Goal: Task Accomplishment & Management: Complete application form

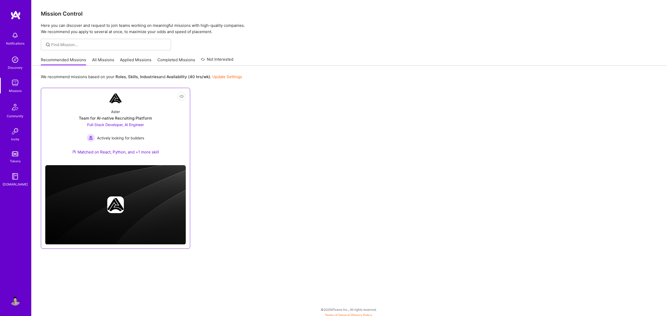
click at [151, 103] on link "Not Interested Aster Team for AI-native Recruiting Platform Full-Stack Develope…" at bounding box center [115, 126] width 141 height 69
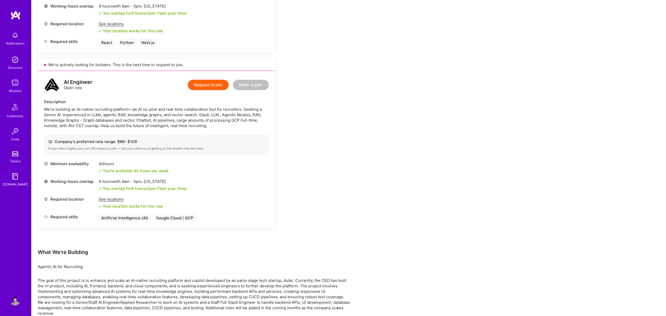
scroll to position [270, 0]
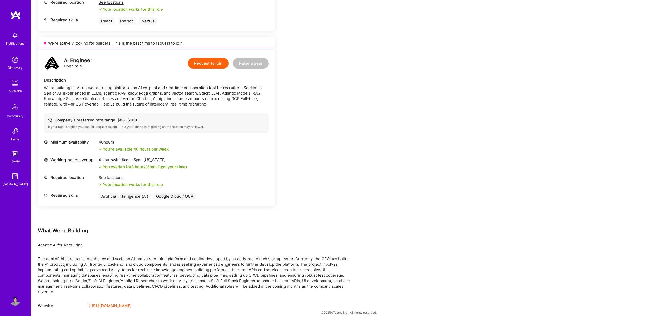
click at [148, 265] on div "The goal of this project is to enhance and scale an AI-native recruiting platfo…" at bounding box center [194, 275] width 312 height 38
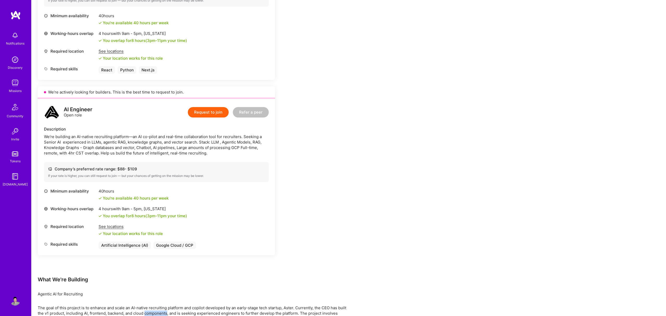
scroll to position [241, 0]
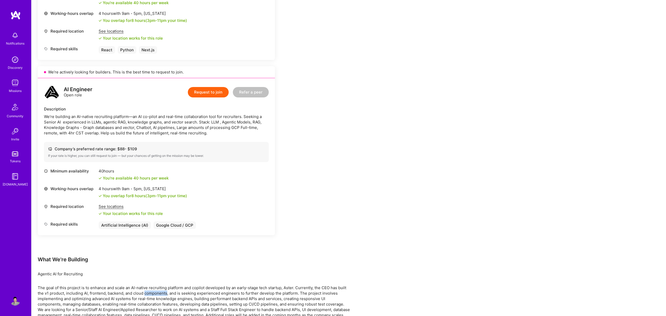
click at [201, 91] on button "Request to join" at bounding box center [208, 92] width 41 height 10
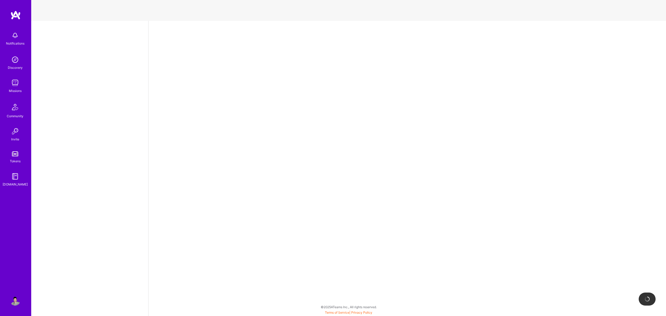
select select "US"
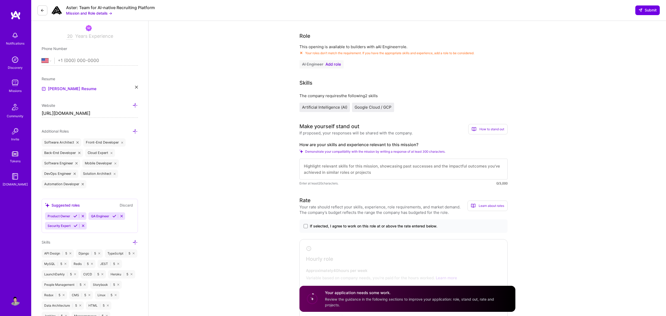
scroll to position [86, 0]
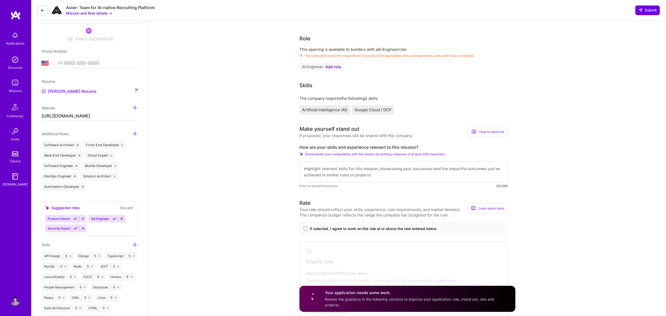
click at [334, 66] on span "Add role" at bounding box center [334, 67] width 16 height 4
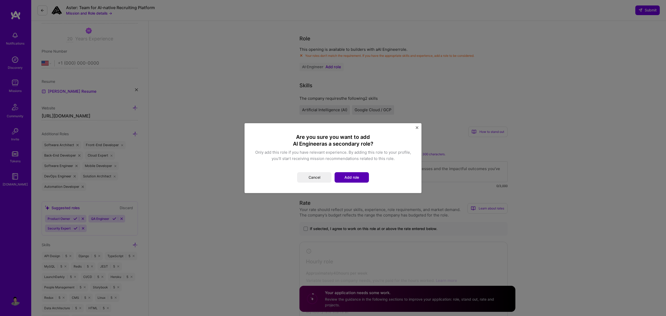
click at [354, 175] on button "Add role" at bounding box center [352, 177] width 34 height 10
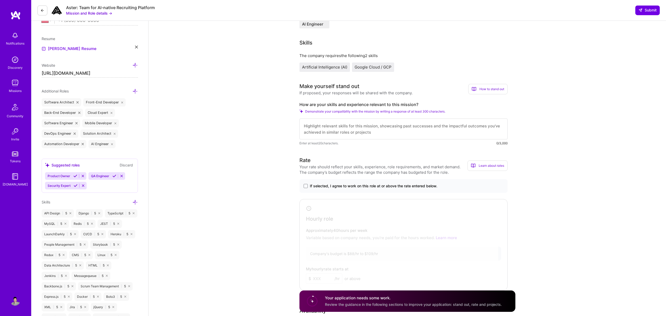
scroll to position [115, 0]
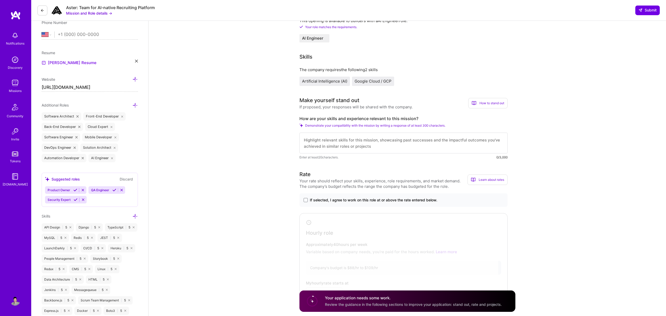
click at [314, 142] on textarea at bounding box center [404, 142] width 208 height 21
paste textarea "Hi, I'm a senior fullstack web developer with more than 20 years of experience …"
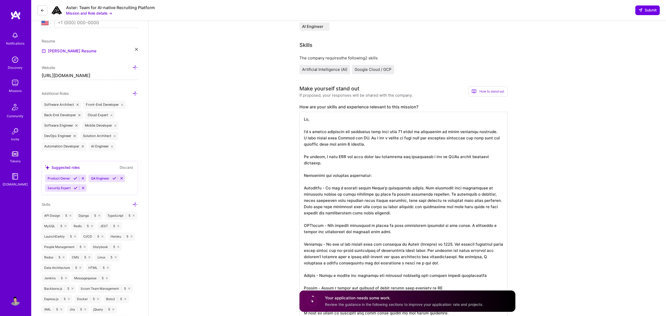
scroll to position [1, 0]
click at [341, 138] on textarea at bounding box center [404, 216] width 208 height 208
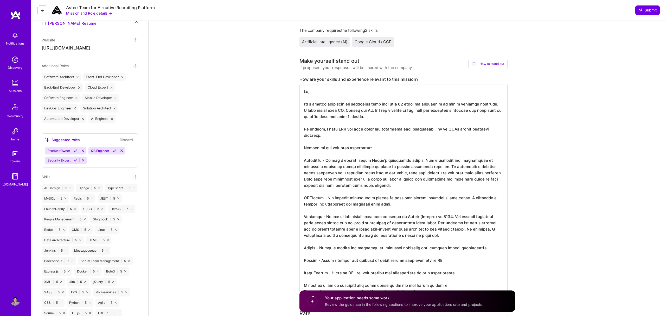
scroll to position [132, 0]
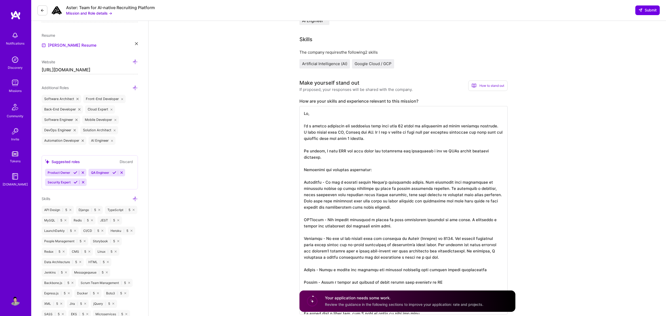
click at [362, 157] on textarea at bounding box center [404, 210] width 208 height 208
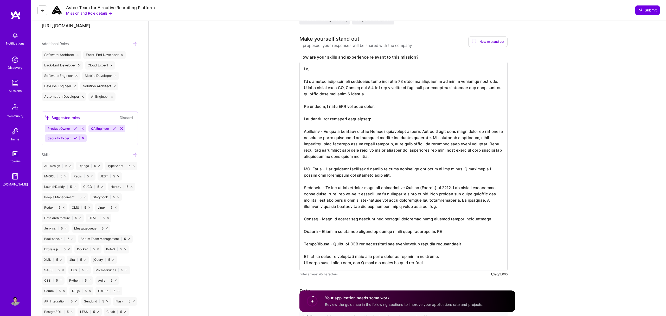
scroll to position [176, 0]
click at [334, 129] on textarea at bounding box center [404, 166] width 208 height 208
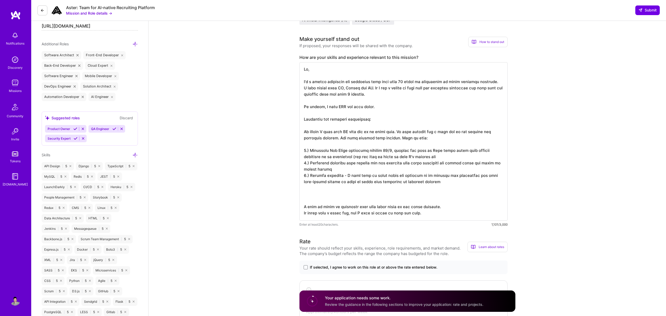
click at [459, 133] on textarea at bounding box center [404, 141] width 208 height 158
click at [365, 138] on textarea at bounding box center [404, 141] width 208 height 158
click at [387, 159] on textarea at bounding box center [404, 141] width 208 height 158
click at [345, 150] on textarea at bounding box center [404, 141] width 208 height 158
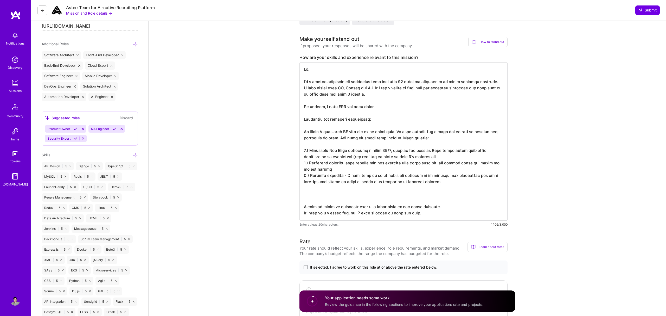
click at [397, 158] on textarea at bounding box center [404, 141] width 208 height 158
click at [450, 184] on textarea at bounding box center [404, 141] width 208 height 158
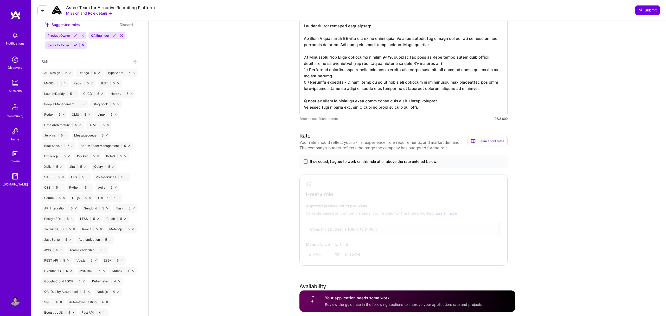
scroll to position [290, 0]
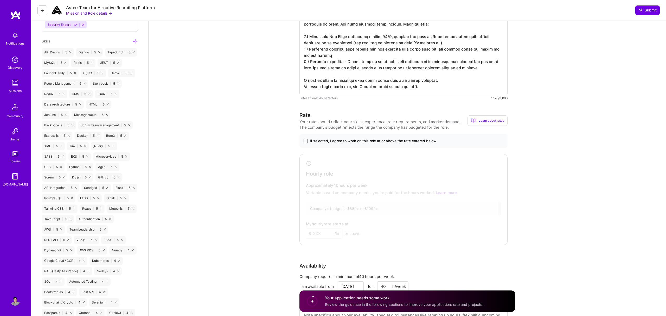
type textarea "Hi, I'm a senior fullstack web developer with more than 20 years of experience …"
click at [306, 141] on span at bounding box center [306, 141] width 4 height 4
click at [0, 0] on input "If selected, I agree to work on this role at or above the rate entered below." at bounding box center [0, 0] width 0 height 0
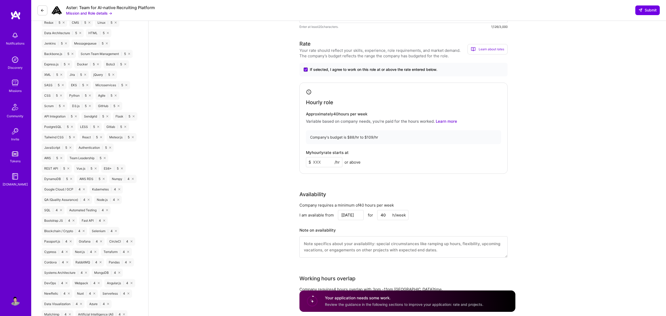
scroll to position [376, 0]
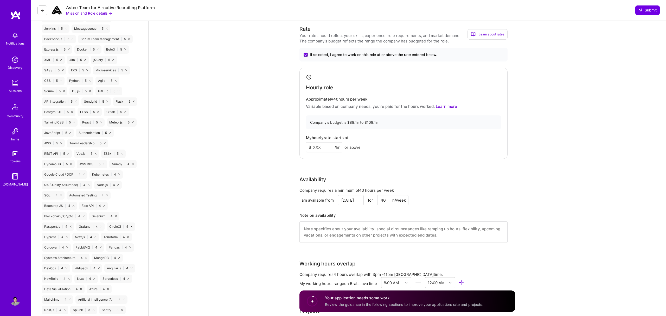
click at [320, 144] on input at bounding box center [324, 147] width 36 height 10
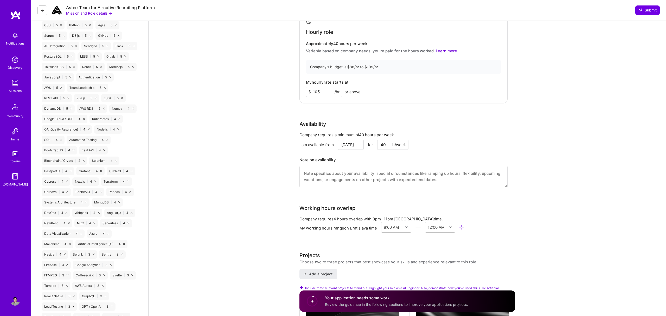
type input "105"
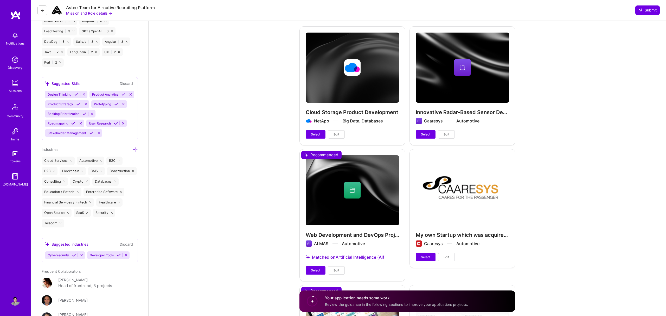
scroll to position [763, 0]
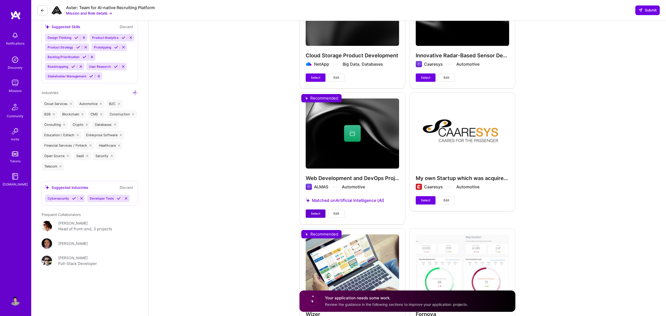
click at [316, 213] on span "Select" at bounding box center [315, 213] width 9 height 5
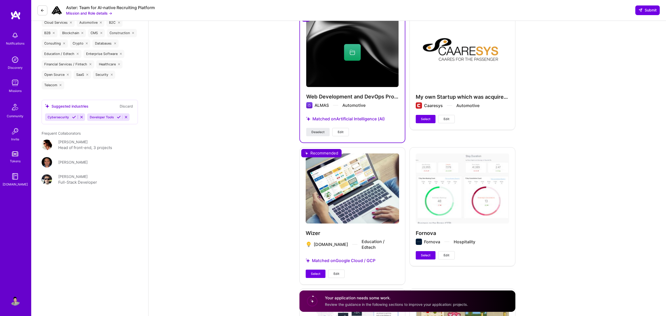
scroll to position [850, 0]
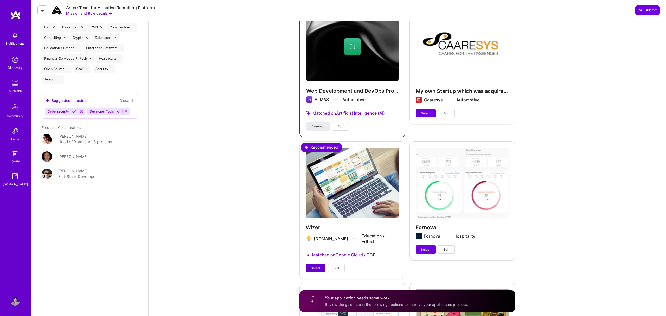
click at [311, 265] on span "Select" at bounding box center [315, 267] width 9 height 5
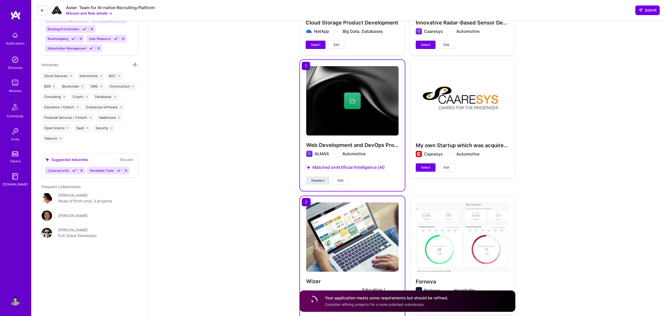
scroll to position [694, 0]
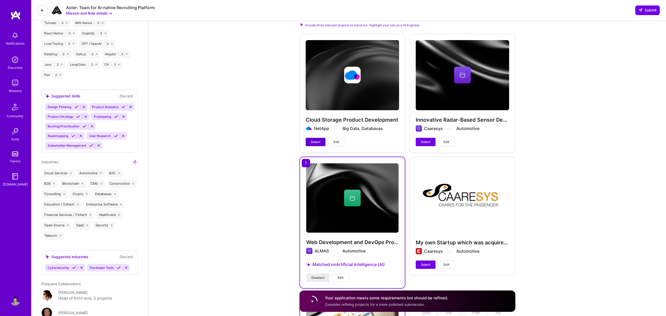
click at [313, 142] on span "Select" at bounding box center [315, 141] width 9 height 5
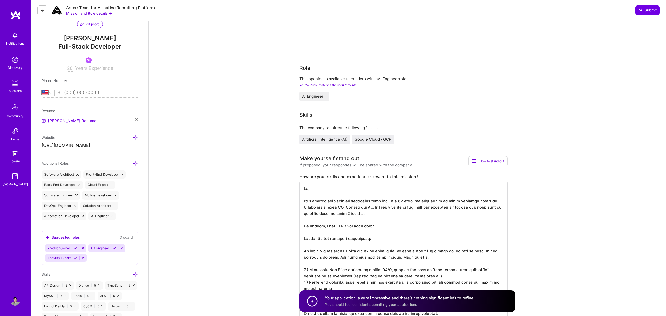
scroll to position [0, 0]
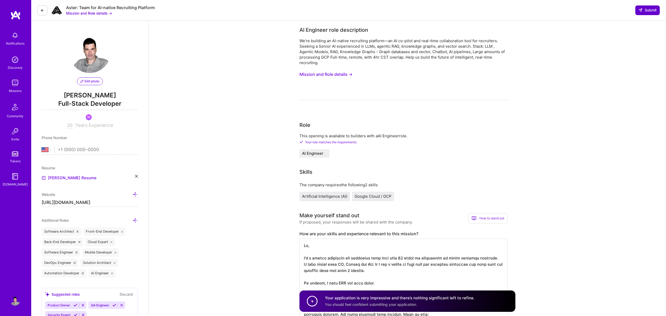
click at [644, 11] on span "Submit" at bounding box center [648, 10] width 18 height 5
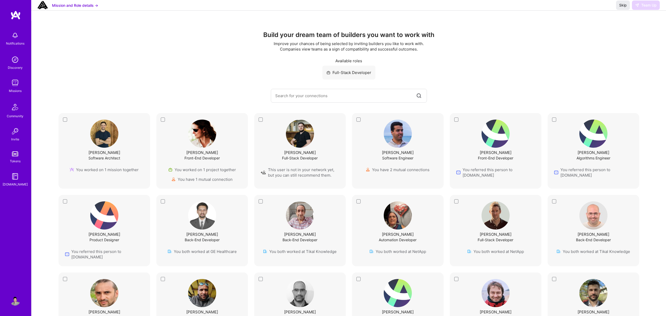
click at [446, 67] on div "Full-Stack Developer" at bounding box center [349, 73] width 614 height 14
click at [622, 8] on span "Skip" at bounding box center [623, 5] width 8 height 5
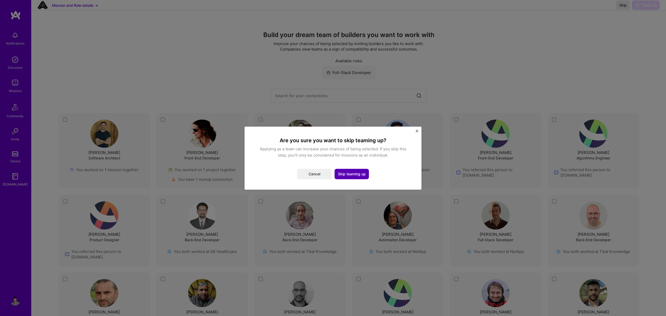
click at [353, 176] on button "Skip teaming up" at bounding box center [352, 174] width 34 height 10
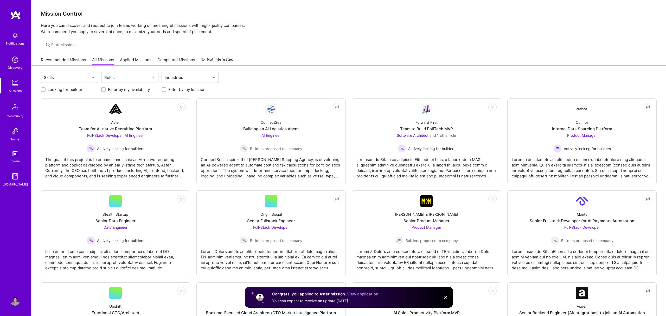
click at [66, 59] on link "Recommended Missions" at bounding box center [63, 61] width 45 height 9
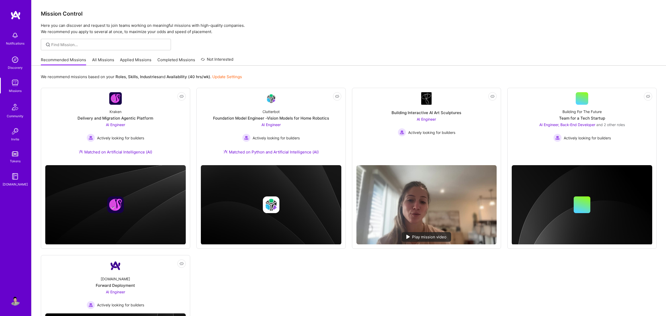
click at [271, 71] on div "We recommend missions based on your Roles , Skills , Industries and Availabilit…" at bounding box center [348, 237] width 635 height 343
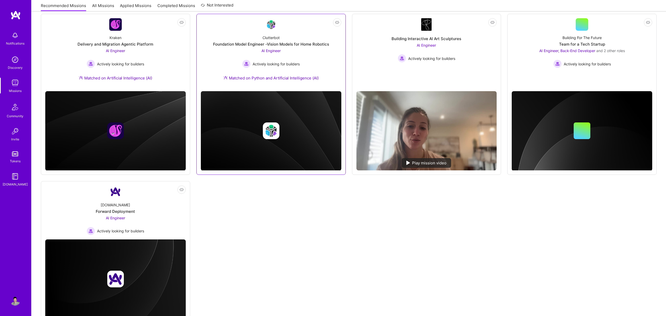
scroll to position [93, 0]
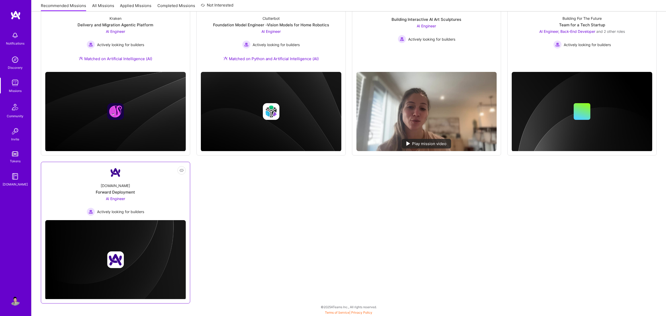
click at [135, 204] on div "AI Engineer Actively looking for builders" at bounding box center [116, 206] width 58 height 20
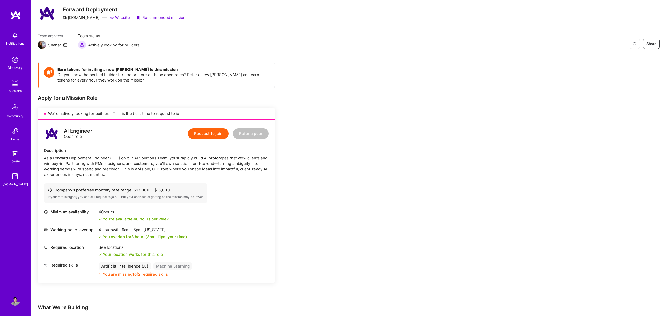
scroll to position [35, 0]
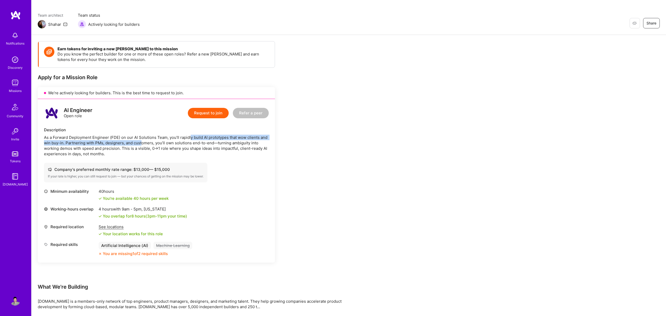
drag, startPoint x: 191, startPoint y: 139, endPoint x: 142, endPoint y: 142, distance: 49.5
click at [142, 142] on div "As a Forward Deployment Engineer (FDE) on our AI Solutions Team, you’ll rapidly…" at bounding box center [156, 146] width 225 height 22
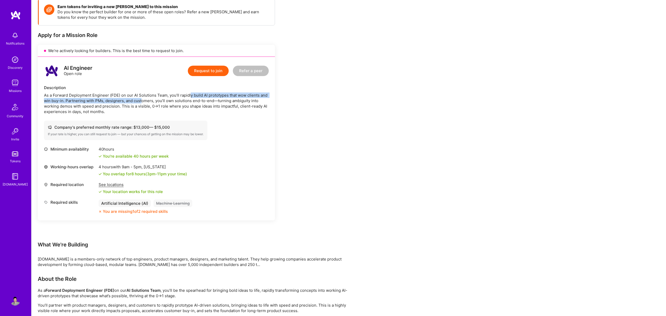
scroll to position [0, 0]
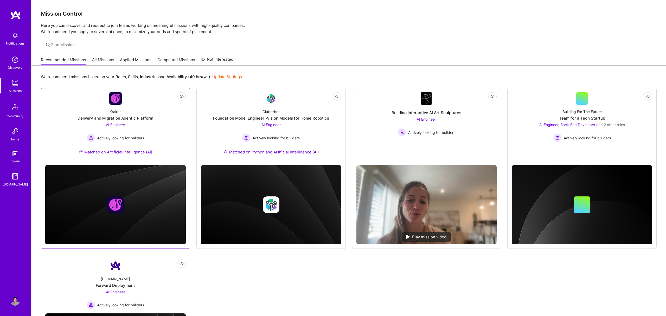
click at [112, 118] on div "Delivery and Migration Agentic Platform" at bounding box center [116, 117] width 76 height 5
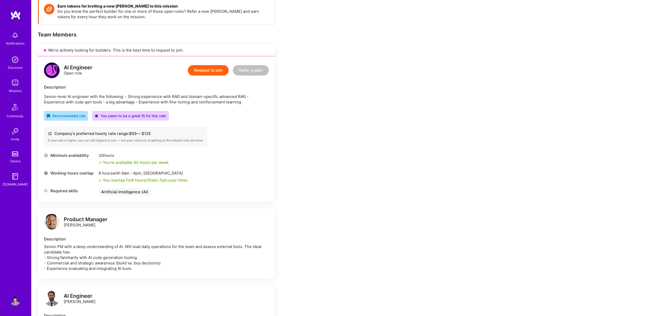
scroll to position [73, 0]
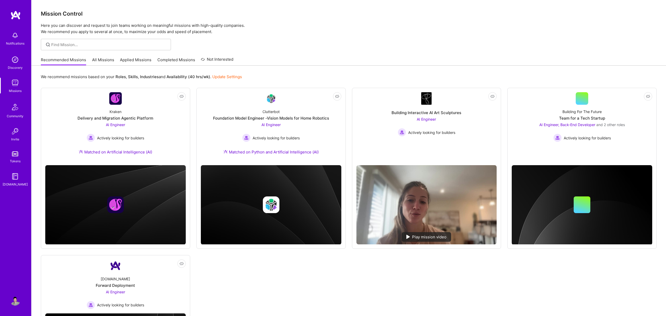
click at [140, 61] on link "Applied Missions" at bounding box center [135, 61] width 31 height 9
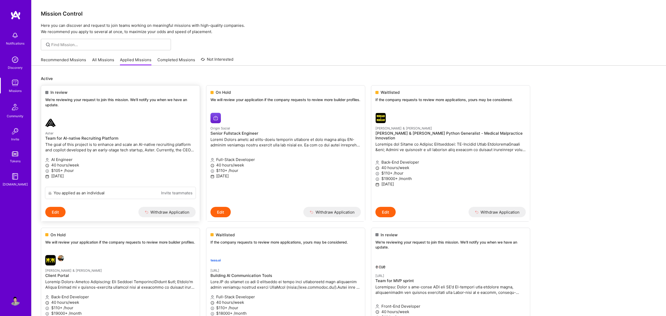
click at [141, 143] on p "The goal of this project is to enhance and scale an AI-native recruiting platfo…" at bounding box center [120, 147] width 150 height 11
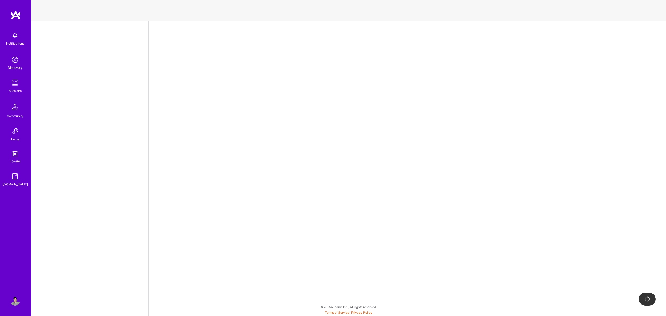
select select "US"
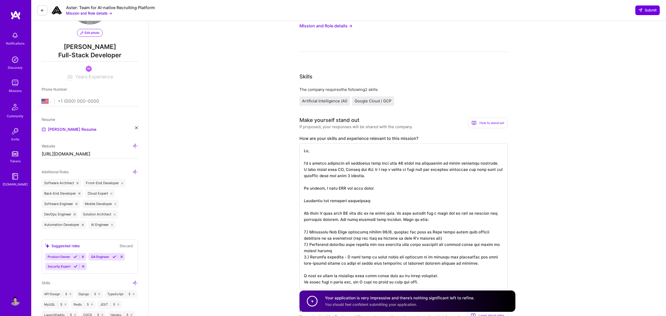
scroll to position [81, 0]
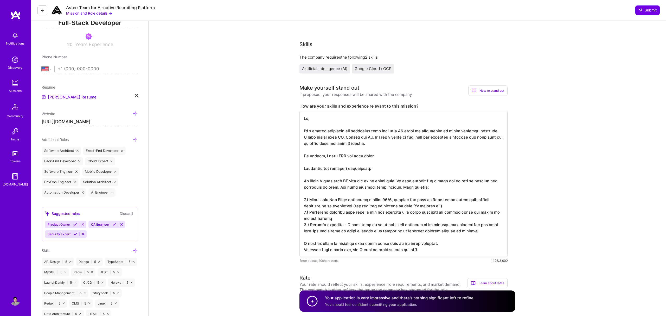
click at [341, 170] on textarea at bounding box center [404, 184] width 208 height 146
click at [12, 10] on div "Notifications Discovery Missions Community Invite Tokens A.Guide Profile" at bounding box center [15, 158] width 31 height 316
click at [17, 17] on img at bounding box center [15, 14] width 10 height 9
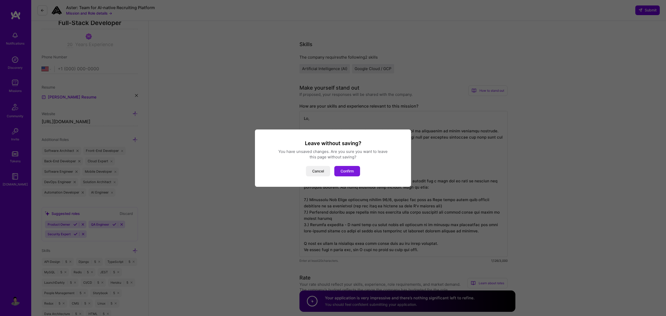
click at [351, 169] on button "Confirm" at bounding box center [347, 171] width 26 height 10
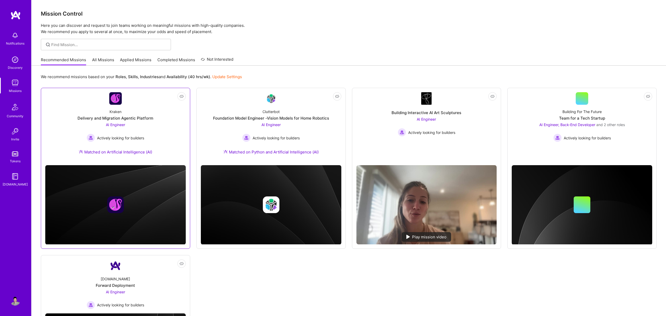
click at [157, 138] on div "Kraken Delivery and Migration Agentic Platform AI Engineer Actively looking for…" at bounding box center [115, 133] width 141 height 56
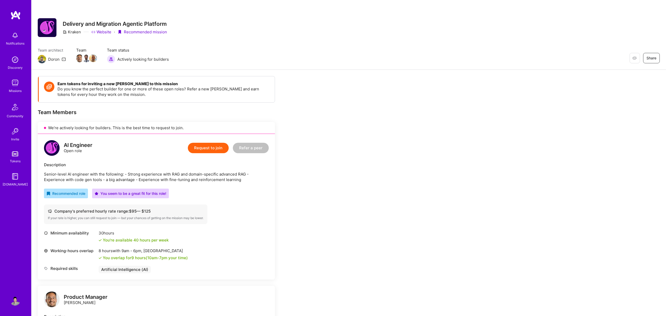
click at [208, 149] on button "Request to join" at bounding box center [208, 148] width 41 height 10
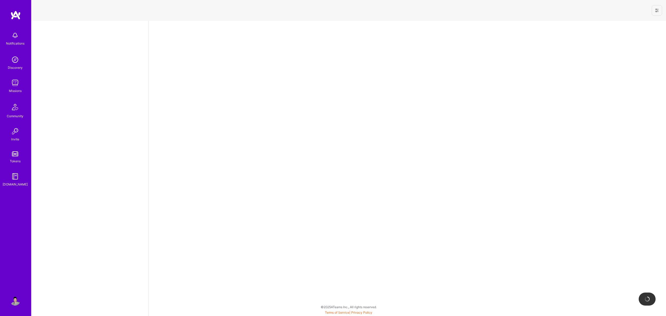
select select "US"
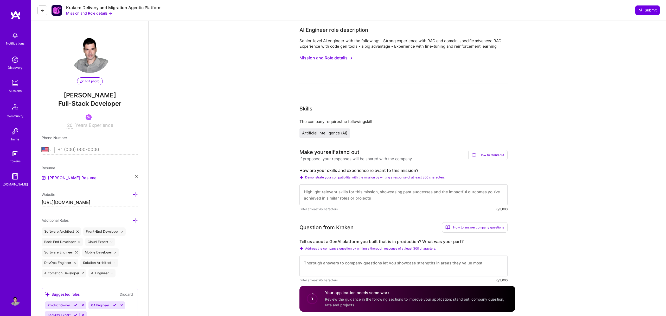
click at [312, 191] on textarea at bounding box center [404, 194] width 208 height 21
paste textarea "Hi, I'm a senior fullstack web developer with more than 20 years of experience …"
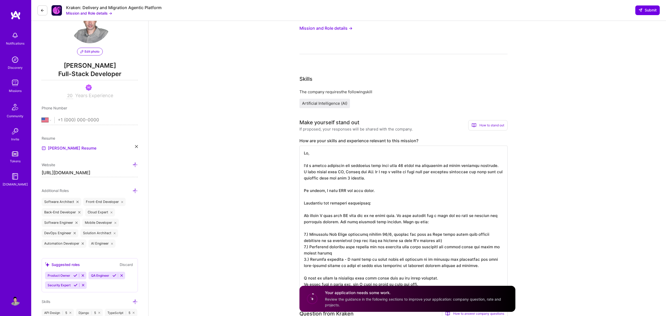
scroll to position [25, 0]
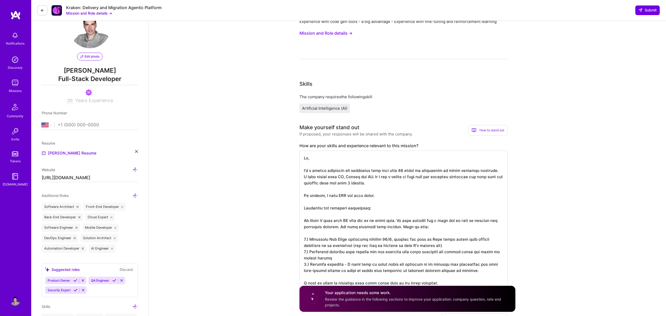
click at [378, 195] on textarea at bounding box center [404, 223] width 208 height 146
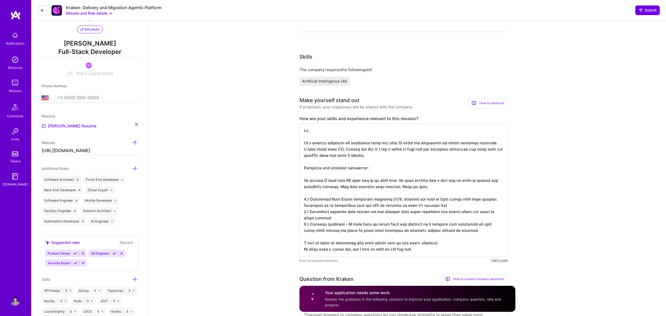
scroll to position [104, 0]
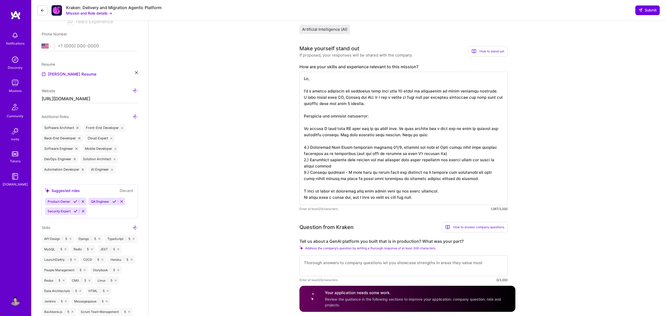
click at [378, 123] on textarea at bounding box center [404, 138] width 208 height 133
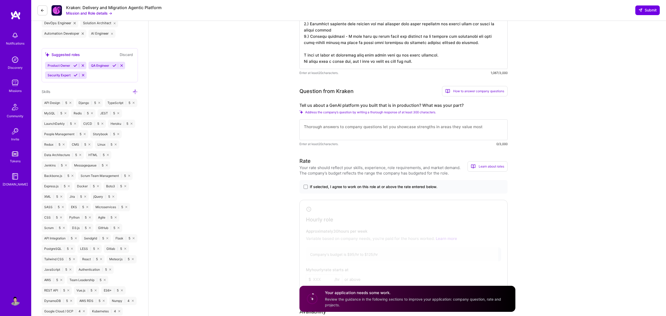
scroll to position [260, 0]
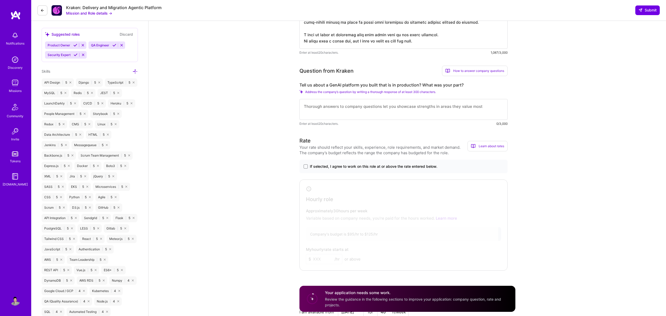
type textarea "Hi, I'm a senior fullstack web developer with more than 20 years of experience …"
click at [336, 111] on textarea at bounding box center [404, 109] width 208 height 21
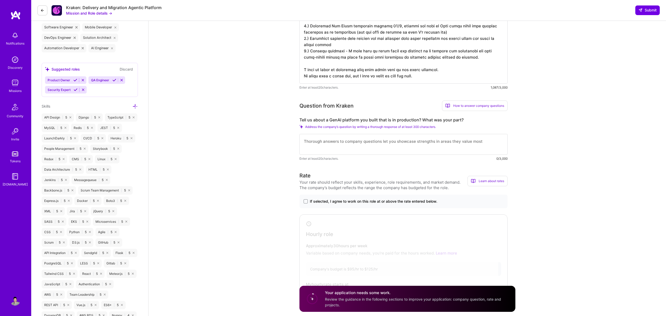
scroll to position [222, 0]
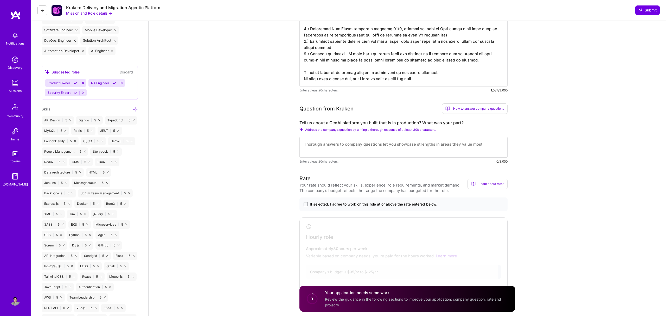
paste textarea "I developed an app called Turtle. The app was a collection of mobile game for c…"
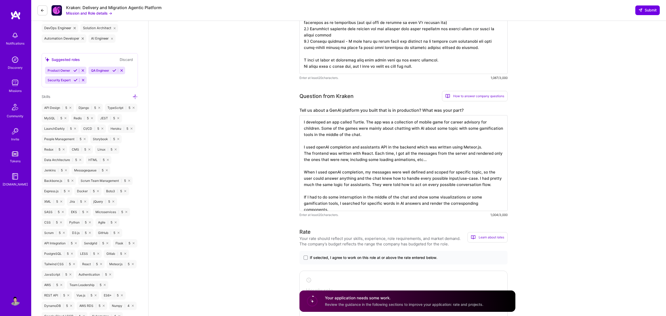
scroll to position [235, 0]
drag, startPoint x: 380, startPoint y: 183, endPoint x: 454, endPoint y: 184, distance: 74.4
click at [455, 184] on textarea "I developed an app called Turtle. The app was a collection of mobile game for c…" at bounding box center [404, 162] width 208 height 96
click at [441, 182] on textarea "I developed an app called Turtle. The app was a collection of mobile game for c…" at bounding box center [404, 162] width 208 height 96
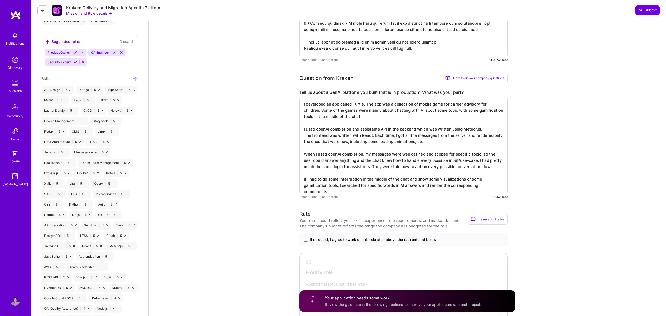
scroll to position [330, 0]
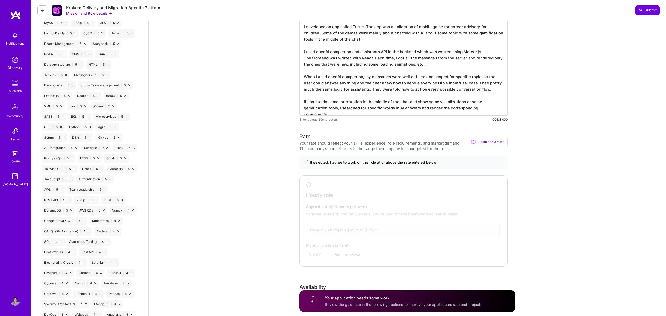
type textarea "I developed an app called Turtle. The app was a collection of mobile game for c…"
click at [307, 163] on span at bounding box center [306, 162] width 4 height 4
click at [0, 0] on input "If selected, I agree to work on this role at or above the rate entered below." at bounding box center [0, 0] width 0 height 0
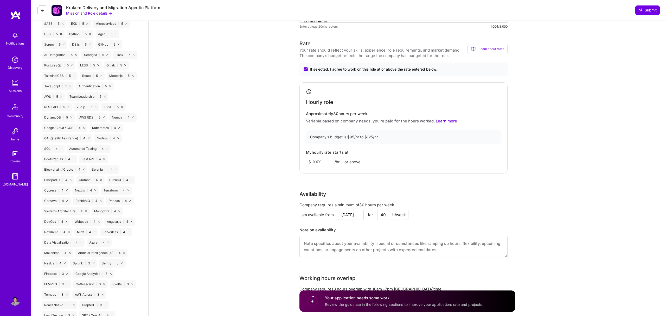
scroll to position [431, 0]
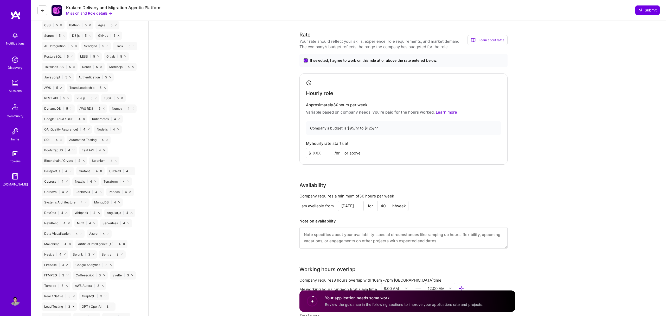
click at [323, 153] on input at bounding box center [324, 153] width 36 height 10
type input "120"
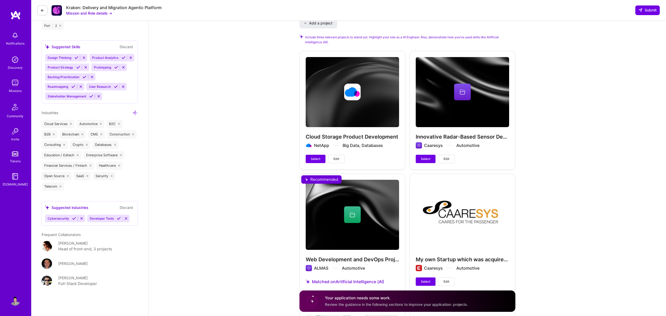
scroll to position [784, 0]
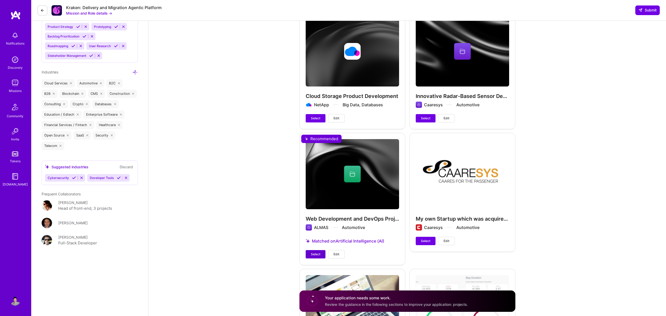
click at [316, 256] on span "Select" at bounding box center [315, 254] width 9 height 5
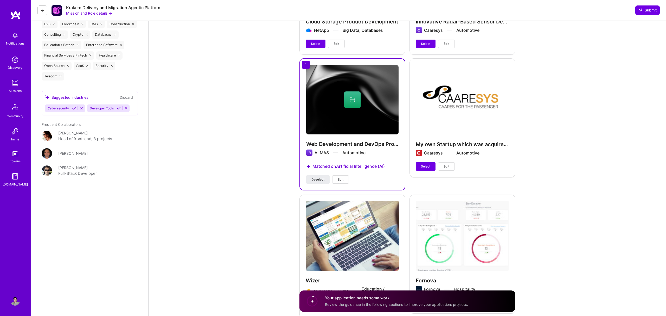
scroll to position [909, 0]
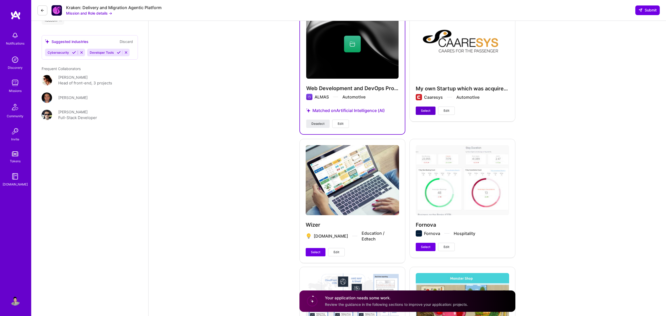
click at [422, 110] on button "Select" at bounding box center [426, 110] width 20 height 8
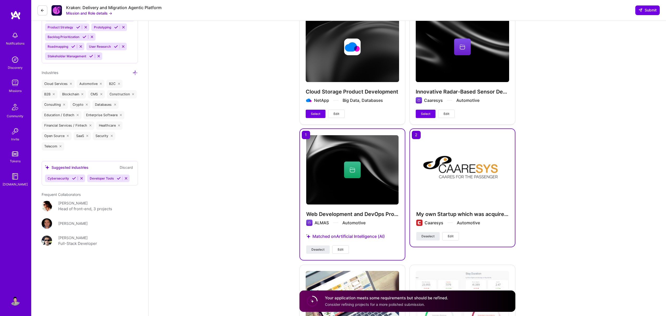
scroll to position [704, 0]
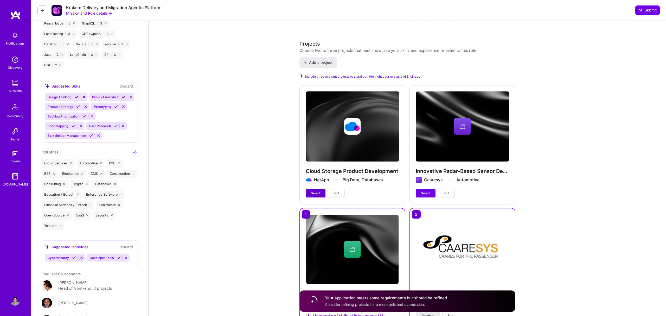
click at [312, 194] on span "Select" at bounding box center [315, 193] width 9 height 5
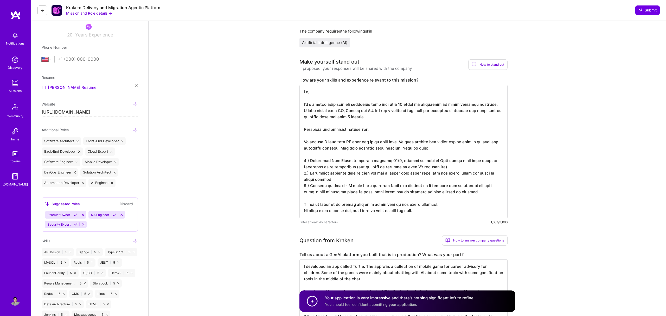
scroll to position [0, 0]
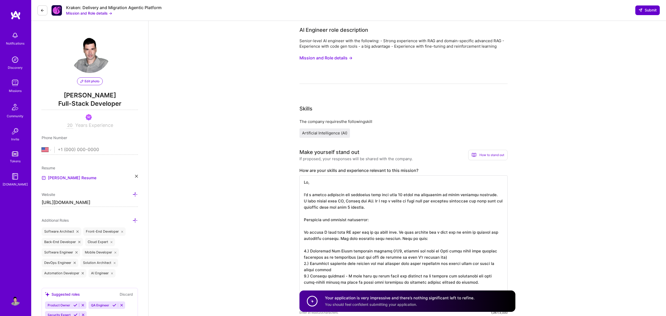
click at [640, 11] on icon at bounding box center [641, 10] width 4 height 4
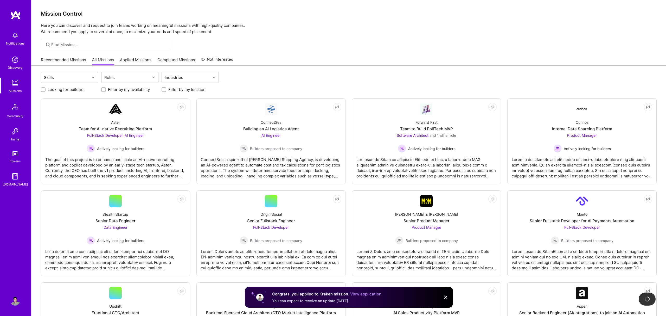
click at [72, 61] on link "Recommended Missions" at bounding box center [63, 61] width 45 height 9
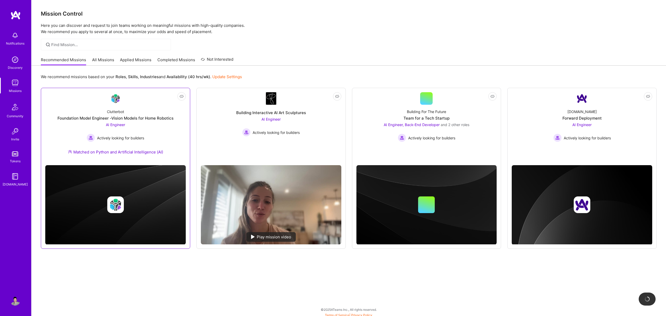
click at [134, 117] on div "Foundation Model Engineer -Vision Models for Home Robotics" at bounding box center [116, 117] width 116 height 5
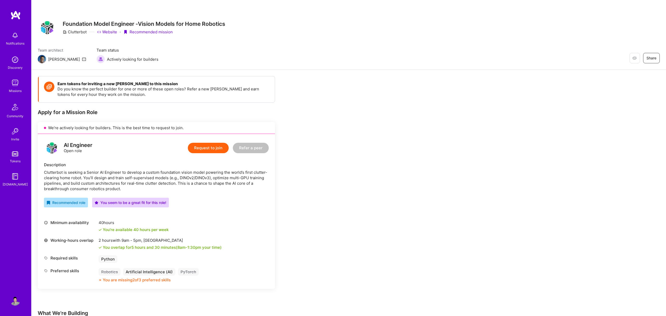
scroll to position [40, 0]
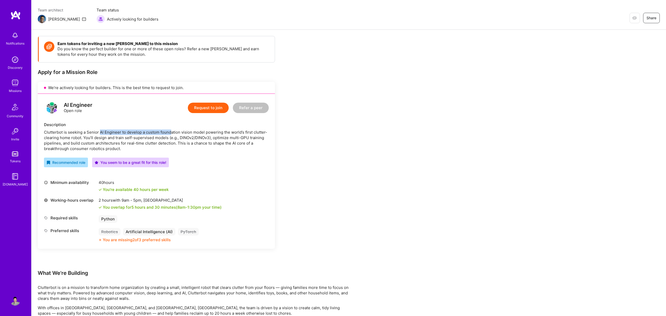
drag, startPoint x: 99, startPoint y: 133, endPoint x: 171, endPoint y: 133, distance: 71.8
click at [171, 133] on div "Clutterbot is seeking a Senior AI Engineer to develop a custom foundation visio…" at bounding box center [156, 140] width 225 height 22
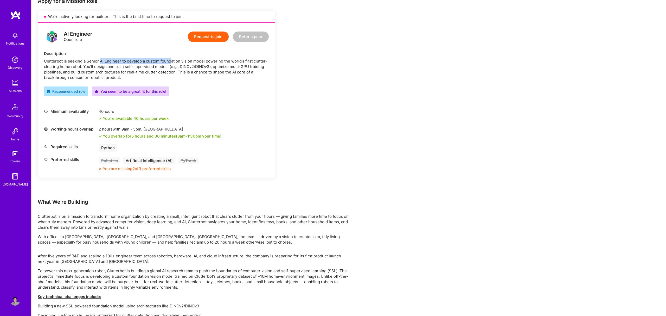
scroll to position [80, 0]
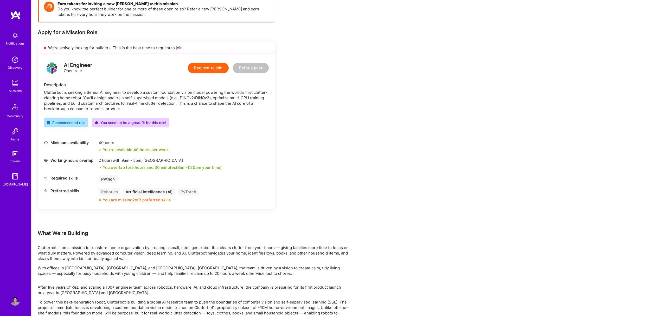
click at [150, 160] on div "2 hours with 9am - 5pm , Kolkata" at bounding box center [160, 159] width 123 height 5
copy div "Kolkata"
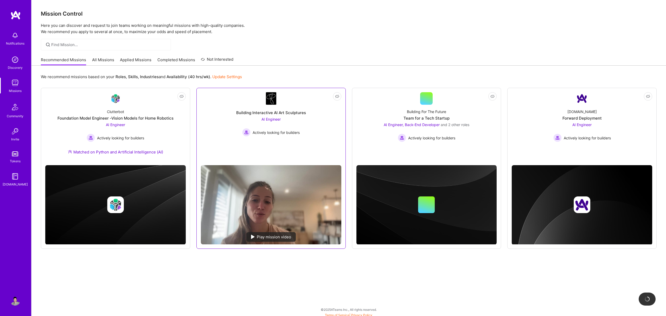
click at [270, 114] on div "Building Interactive AI Art Sculptures" at bounding box center [271, 112] width 70 height 5
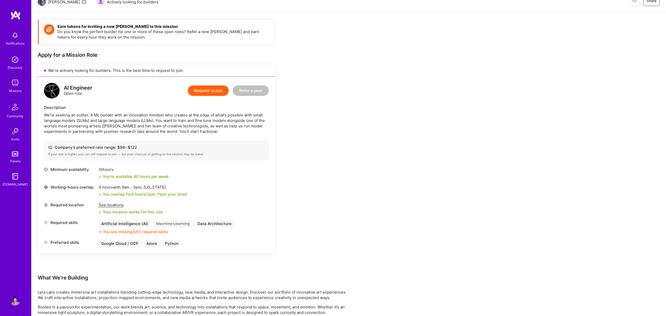
scroll to position [61, 0]
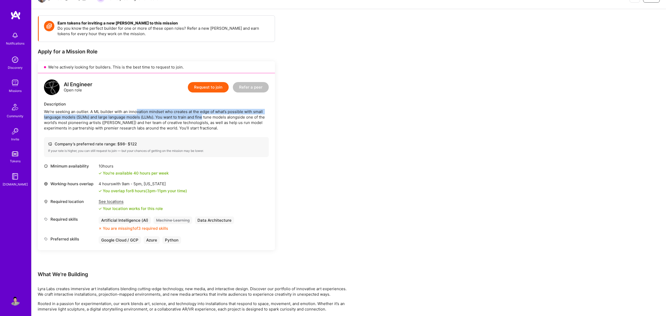
drag, startPoint x: 135, startPoint y: 111, endPoint x: 203, endPoint y: 118, distance: 68.5
click at [203, 118] on div "We’re seeking an outlier. A ML builder with an innovation mindset who creates a…" at bounding box center [156, 120] width 225 height 22
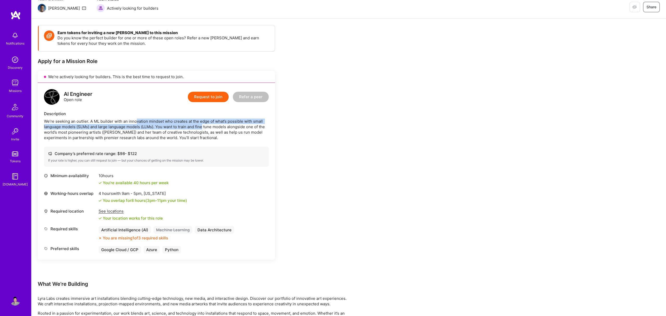
scroll to position [0, 0]
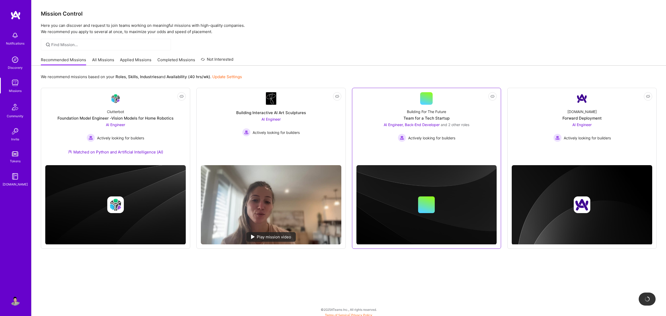
click at [406, 118] on div "Team for a Tech Startup" at bounding box center [427, 117] width 46 height 5
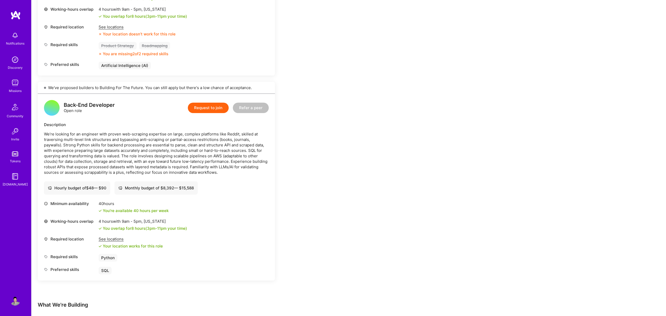
scroll to position [586, 0]
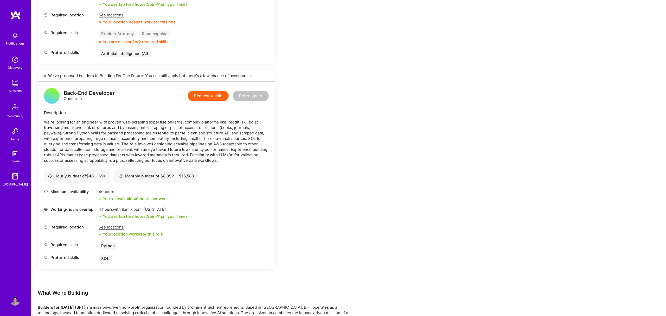
click at [204, 95] on button "Request to join" at bounding box center [208, 96] width 41 height 10
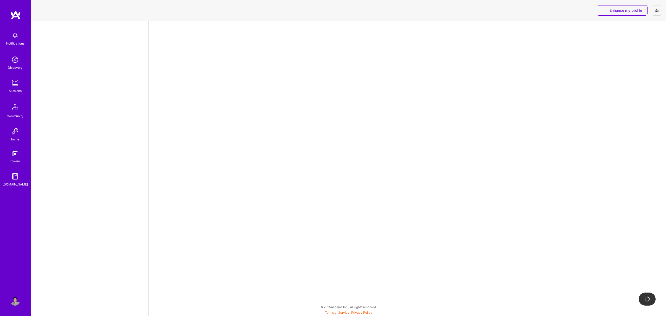
select select "US"
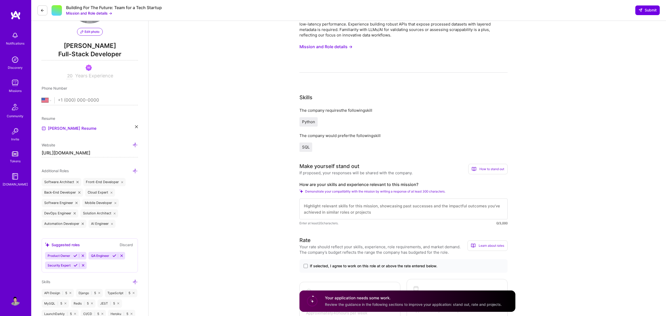
scroll to position [115, 0]
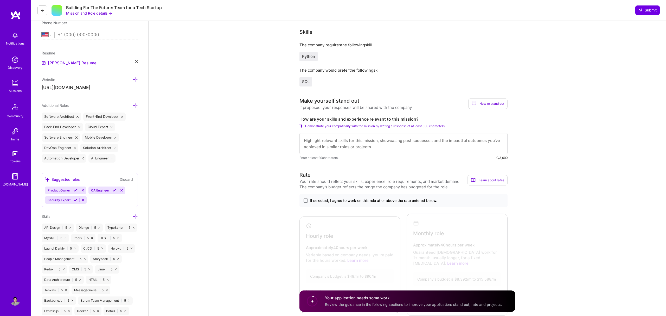
click at [308, 145] on textarea at bounding box center [404, 143] width 208 height 21
paste textarea "Hi, I'm a senior fullstack web developer with more than 20 years of experience …"
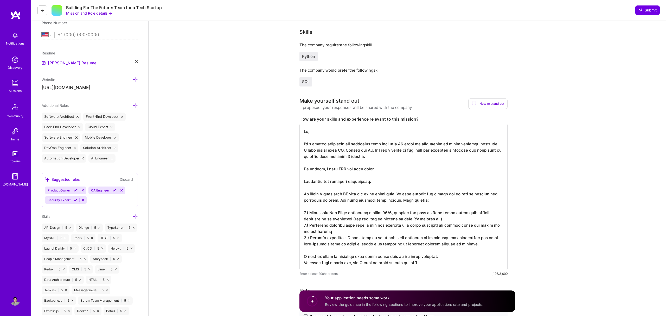
scroll to position [1, 0]
click at [320, 168] on textarea at bounding box center [404, 197] width 208 height 146
click at [330, 169] on textarea at bounding box center [404, 197] width 208 height 146
click at [331, 170] on textarea at bounding box center [404, 197] width 208 height 146
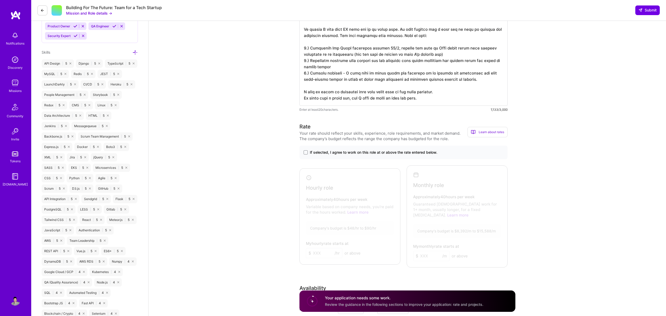
scroll to position [301, 0]
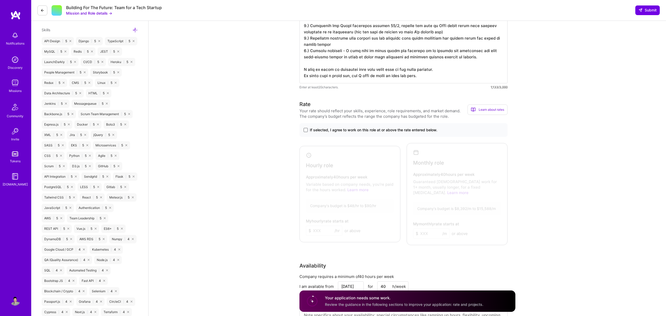
type textarea "Hi, I'm a senior fullstack web developer with more than 20 years of experience …"
click at [306, 132] on span at bounding box center [306, 130] width 4 height 4
click at [0, 0] on input "If selected, I agree to work on this role at or above the rate entered below." at bounding box center [0, 0] width 0 height 0
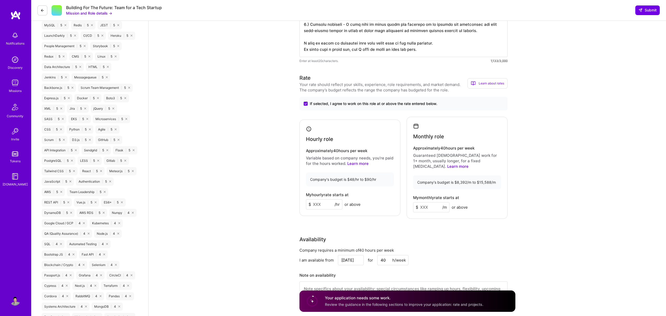
scroll to position [353, 0]
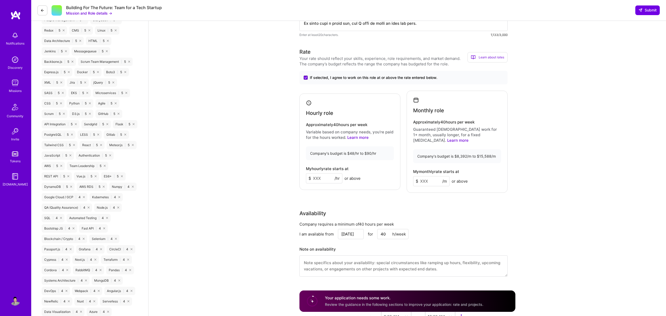
click at [319, 181] on input at bounding box center [324, 178] width 36 height 10
type input "88"
click at [425, 176] on input at bounding box center [431, 181] width 36 height 10
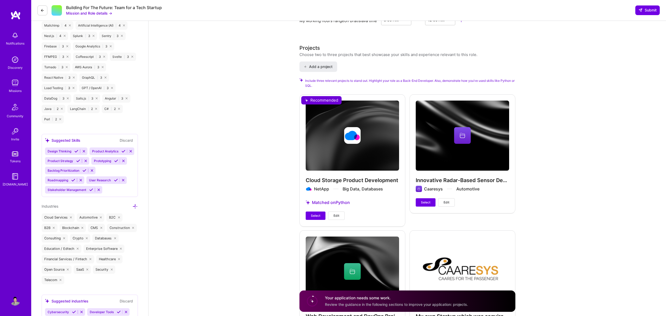
scroll to position [708, 0]
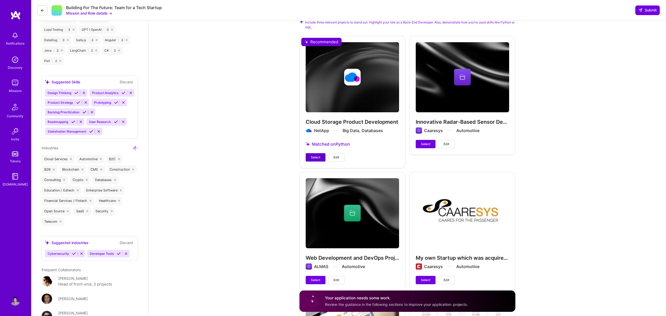
type input "15000"
click at [315, 155] on span "Select" at bounding box center [315, 157] width 9 height 5
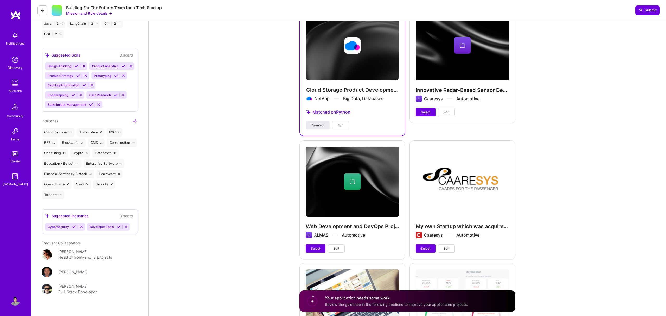
scroll to position [779, 0]
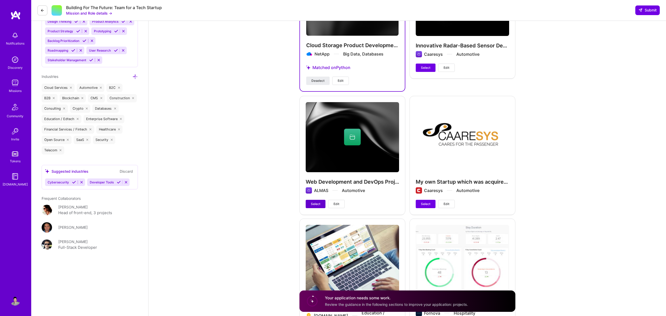
click at [320, 200] on button "Select" at bounding box center [316, 204] width 20 height 8
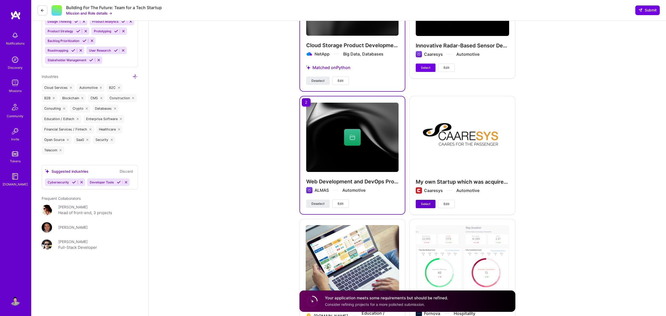
click at [432, 200] on button "Select" at bounding box center [426, 204] width 20 height 8
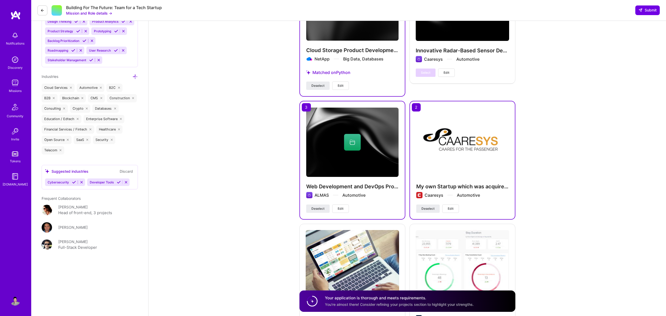
click at [451, 206] on span "Edit" at bounding box center [451, 208] width 6 height 5
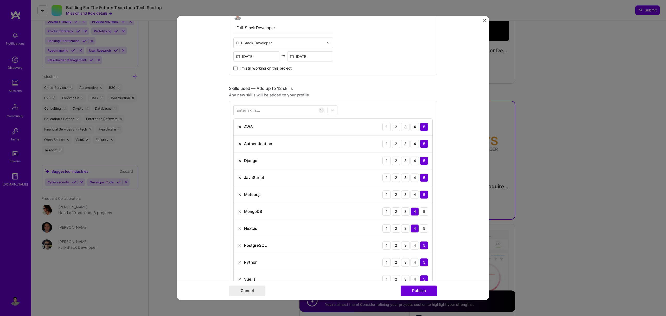
scroll to position [328, 0]
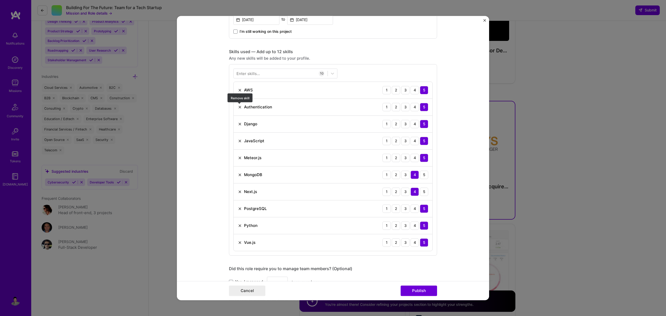
click at [241, 106] on img at bounding box center [240, 107] width 4 height 4
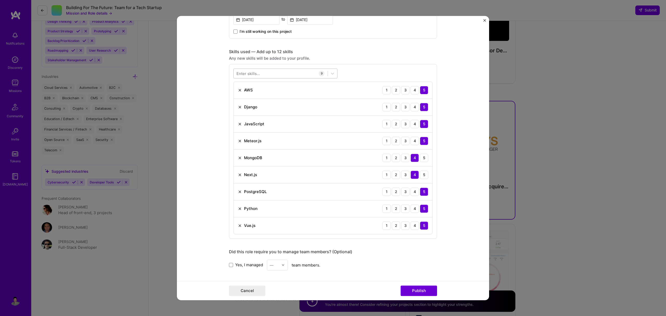
click at [241, 76] on div at bounding box center [281, 73] width 94 height 9
click at [240, 112] on span at bounding box center [239, 114] width 4 height 4
click at [0, 0] on input "checkbox" at bounding box center [0, 0] width 0 height 0
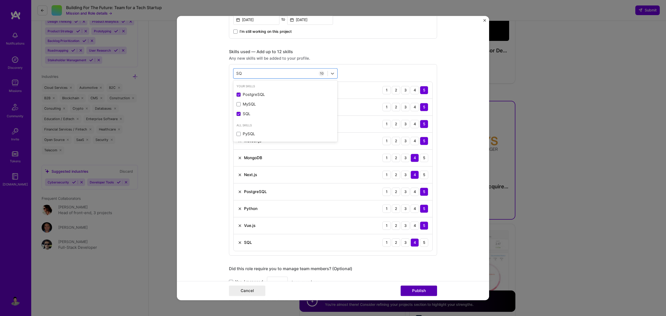
type input "SQ"
click at [421, 290] on button "Publish" at bounding box center [419, 290] width 36 height 10
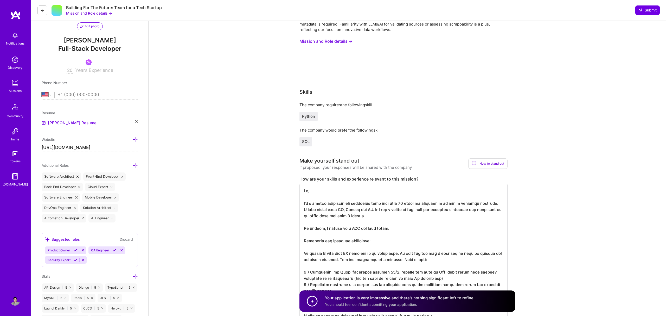
scroll to position [0, 0]
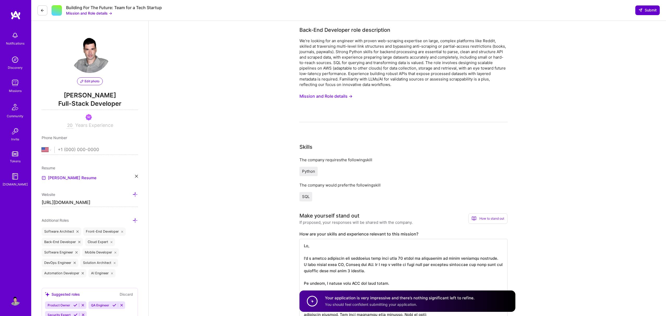
click at [644, 10] on span "Submit" at bounding box center [648, 10] width 18 height 5
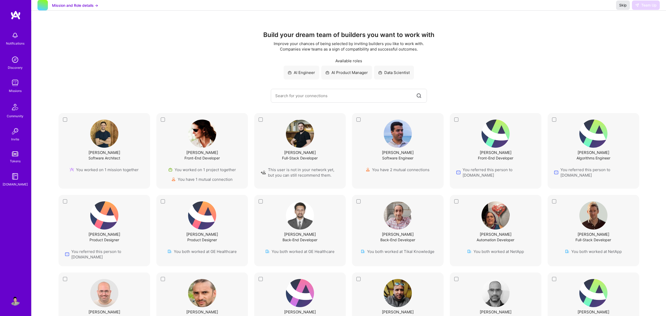
click at [618, 10] on button "Skip" at bounding box center [623, 5] width 14 height 9
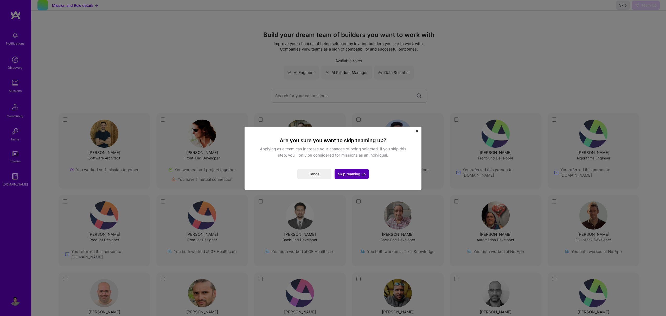
click at [354, 173] on button "Skip teaming up" at bounding box center [352, 174] width 34 height 10
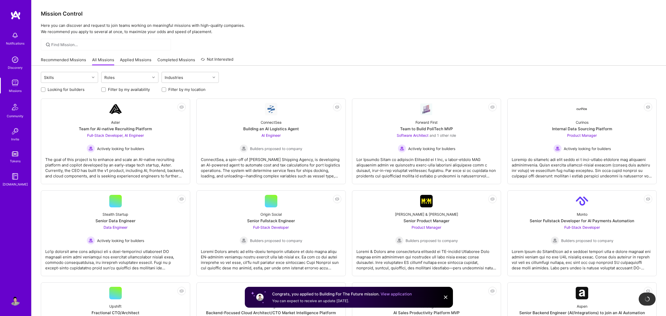
click at [60, 64] on link "Recommended Missions" at bounding box center [63, 61] width 45 height 9
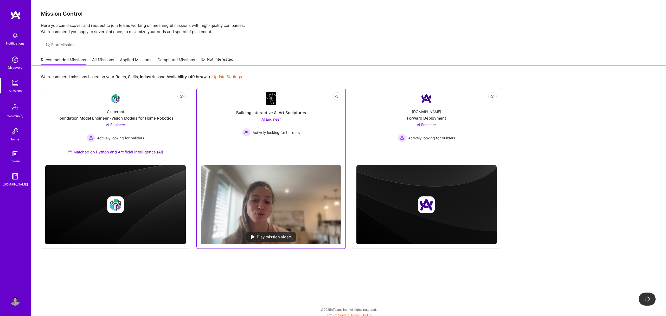
scroll to position [2, 0]
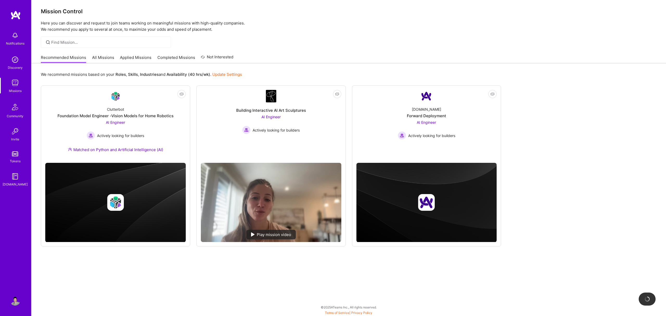
click at [239, 269] on div "We recommend missions based on your Roles , Skills , Industries and Availabilit…" at bounding box center [348, 189] width 635 height 252
